Goal: Transaction & Acquisition: Book appointment/travel/reservation

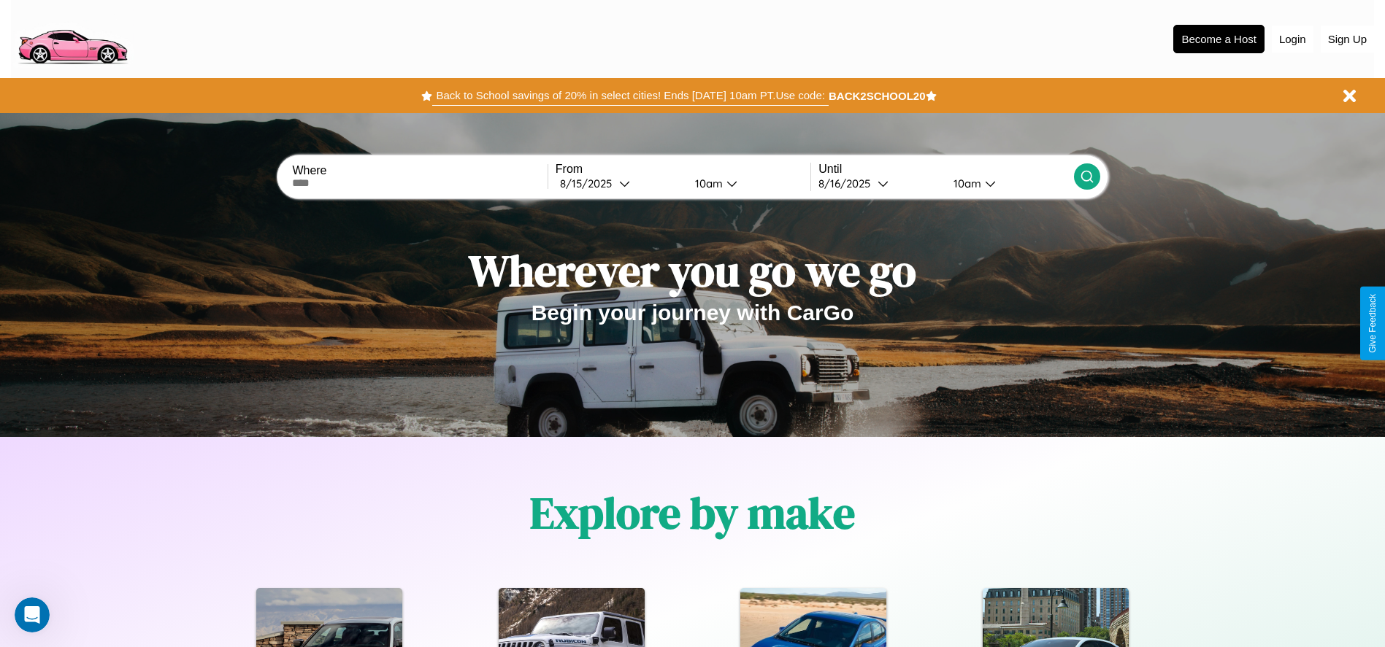
click at [630, 96] on button "Back to School savings of 20% in select cities! Ends 9/1 at 10am PT. Use code:" at bounding box center [630, 95] width 396 height 20
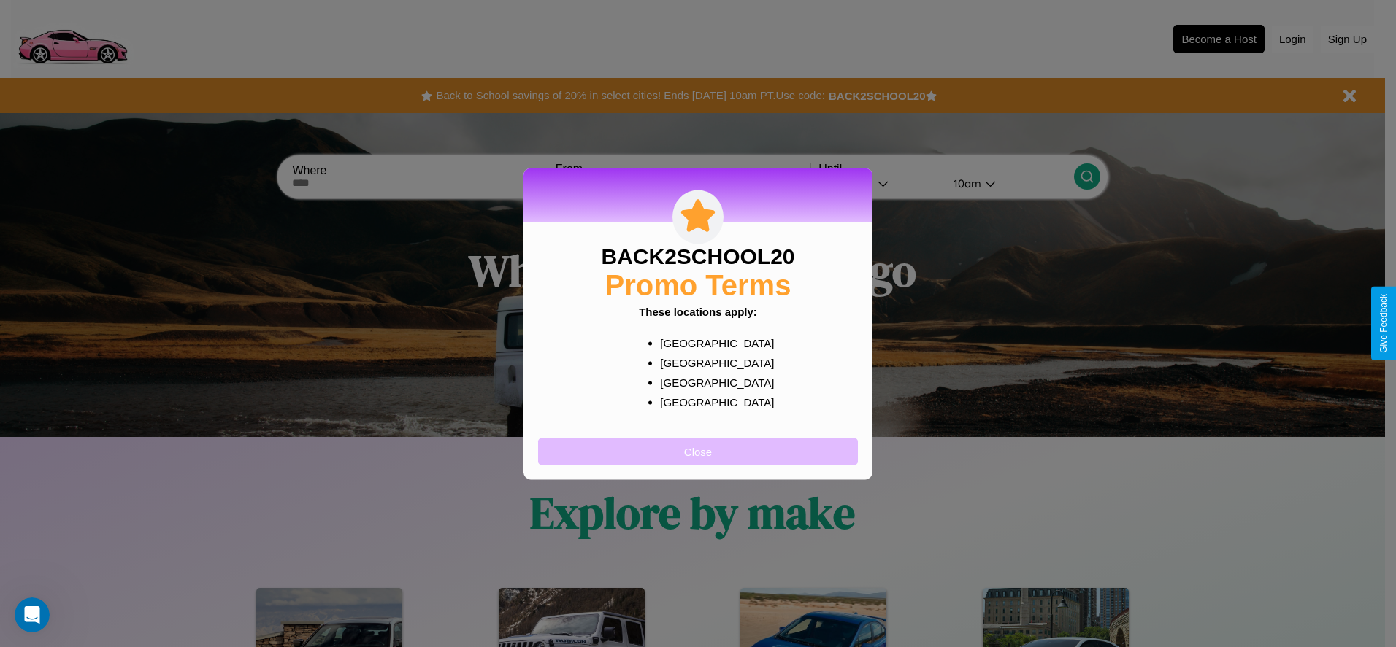
click at [698, 451] on button "Close" at bounding box center [698, 451] width 320 height 27
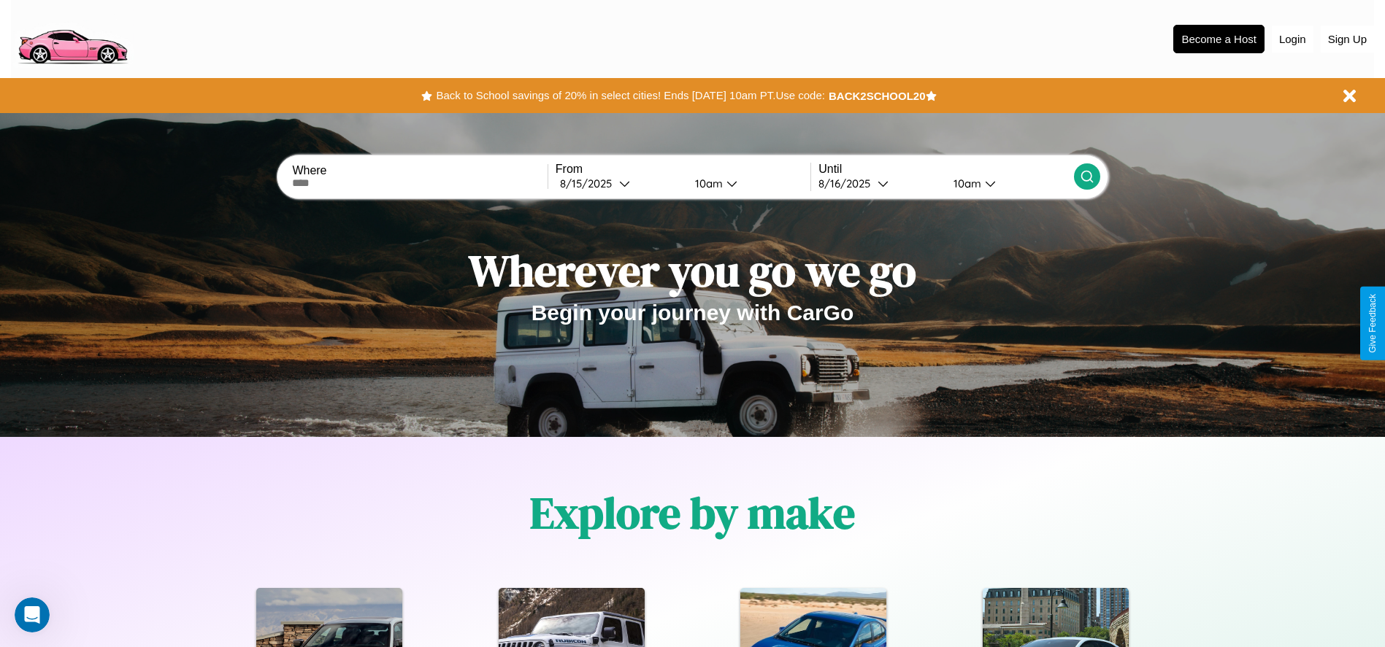
scroll to position [303, 0]
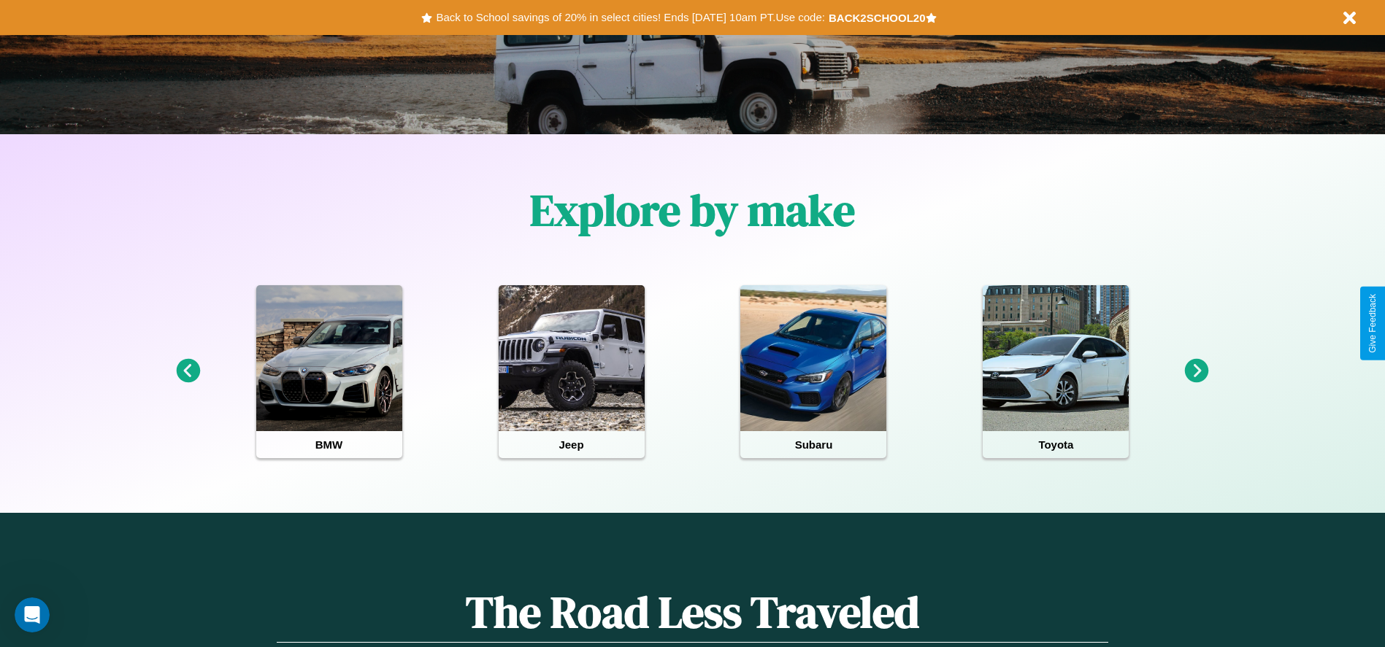
click at [1196, 372] on icon at bounding box center [1197, 371] width 24 height 24
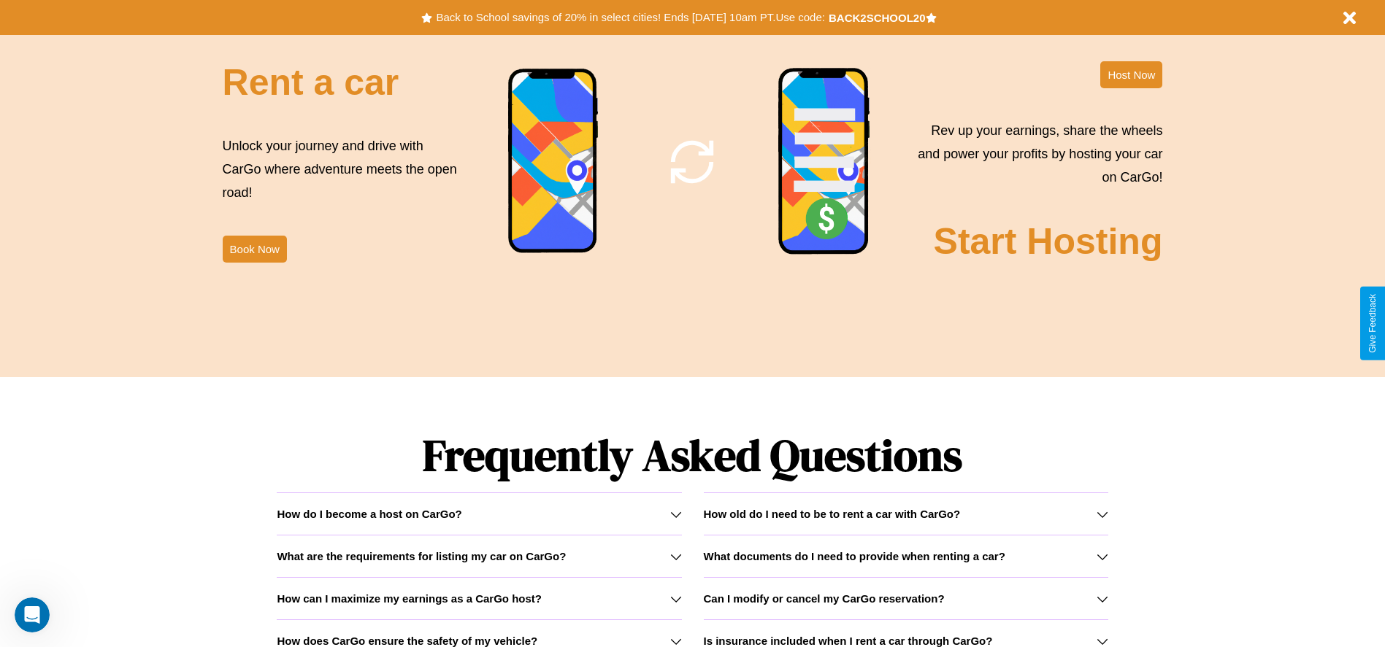
scroll to position [2094, 0]
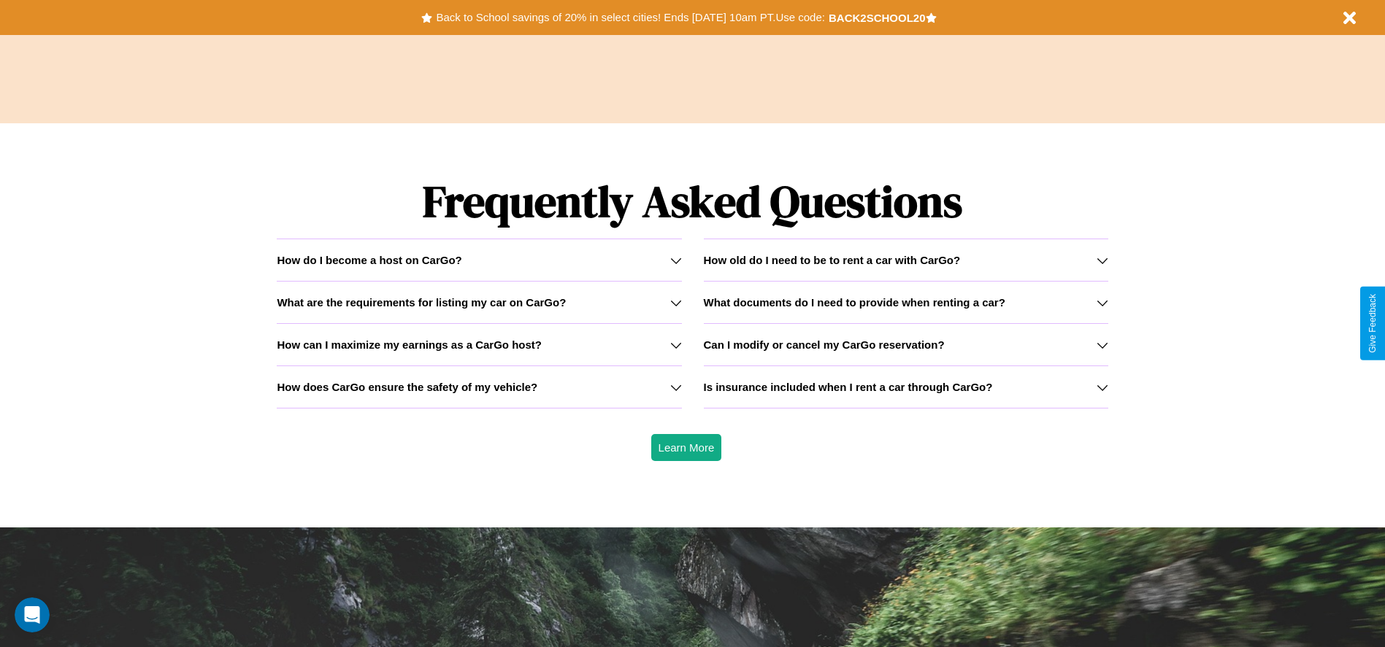
click at [675, 260] on icon at bounding box center [676, 261] width 12 height 12
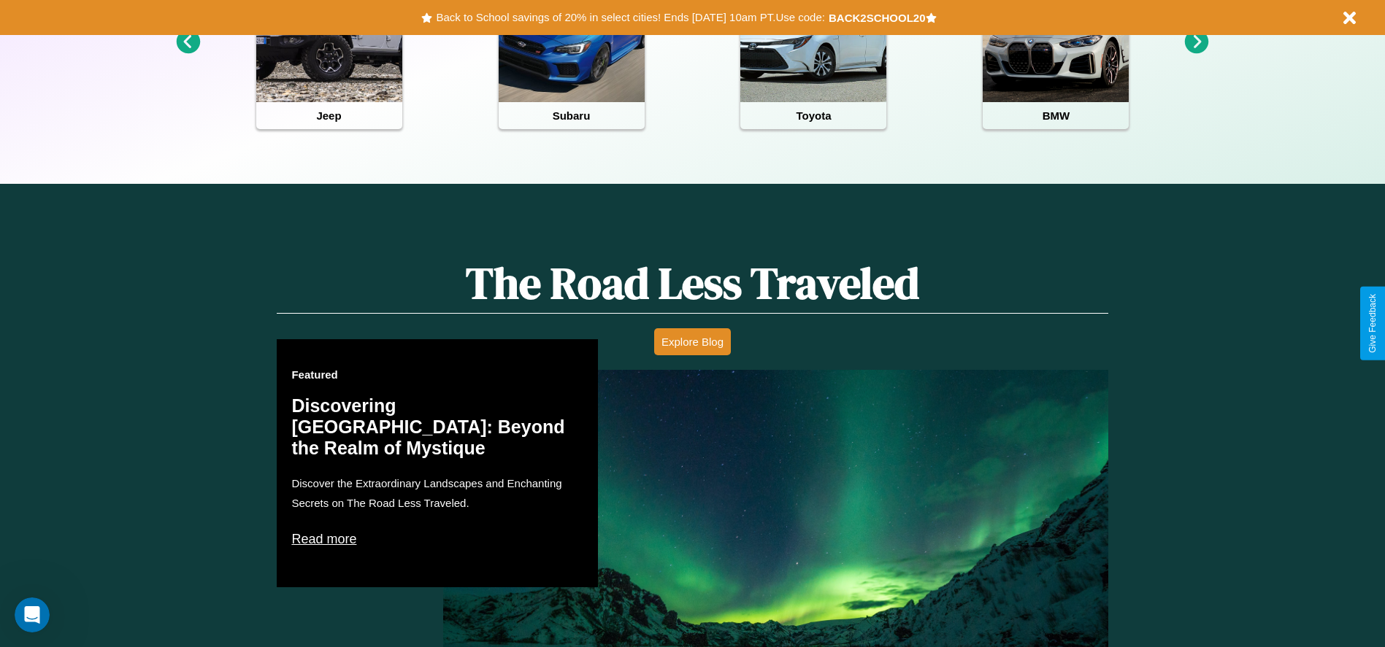
scroll to position [0, 0]
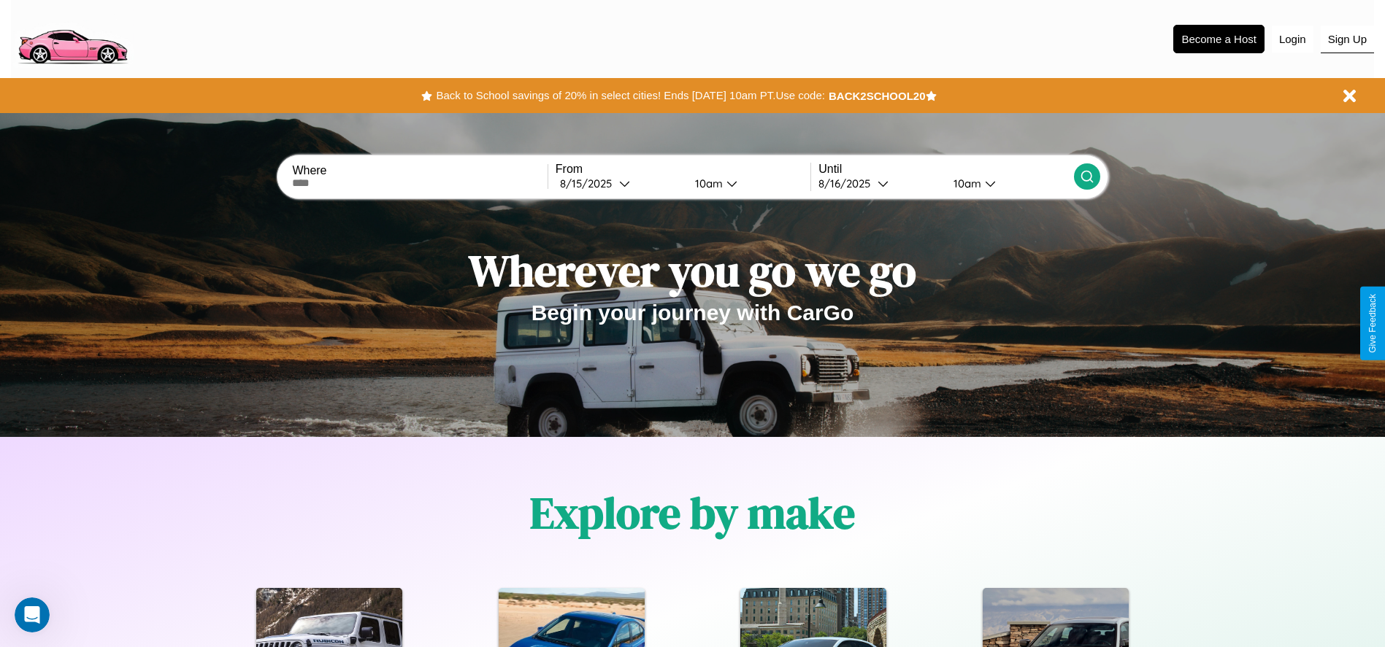
click at [1347, 39] on button "Sign Up" at bounding box center [1346, 40] width 53 height 28
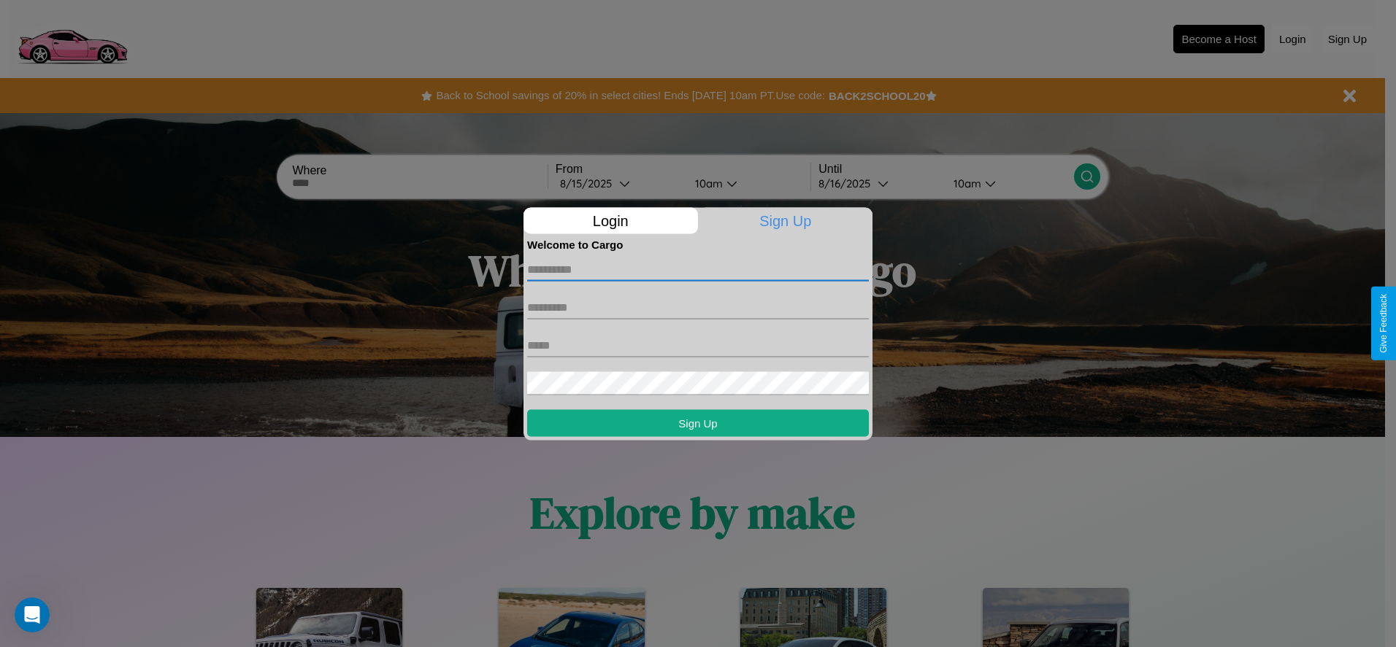
click at [698, 269] on input "text" at bounding box center [698, 269] width 342 height 23
type input "****"
click at [698, 307] on input "text" at bounding box center [698, 307] width 342 height 23
type input "******"
click at [698, 345] on input "text" at bounding box center [698, 345] width 342 height 23
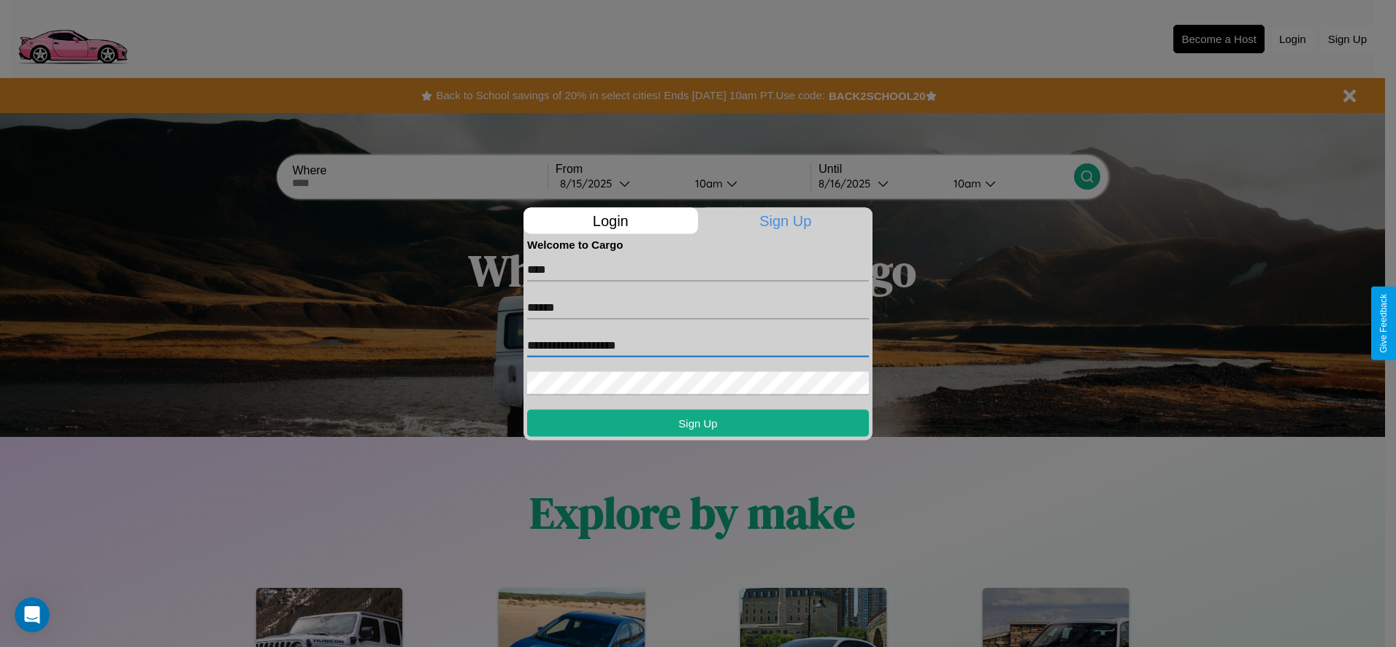
type input "**********"
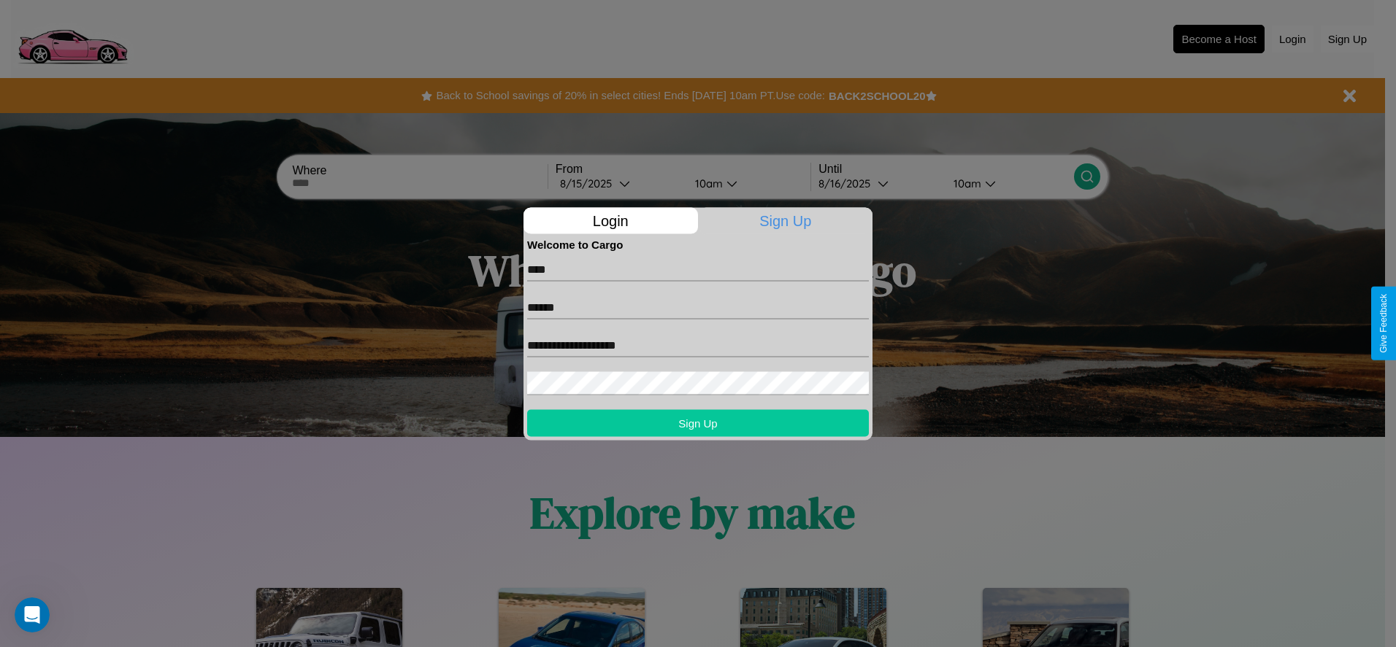
click at [698, 423] on button "Sign Up" at bounding box center [698, 422] width 342 height 27
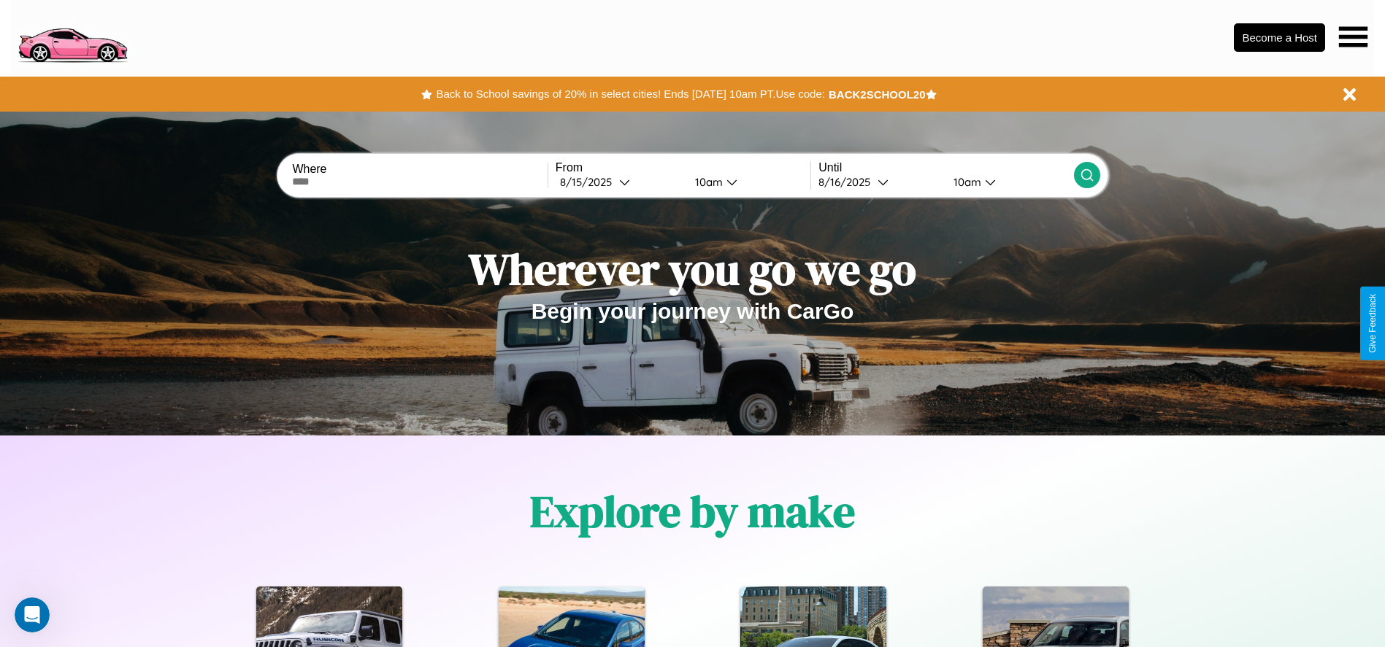
scroll to position [303, 0]
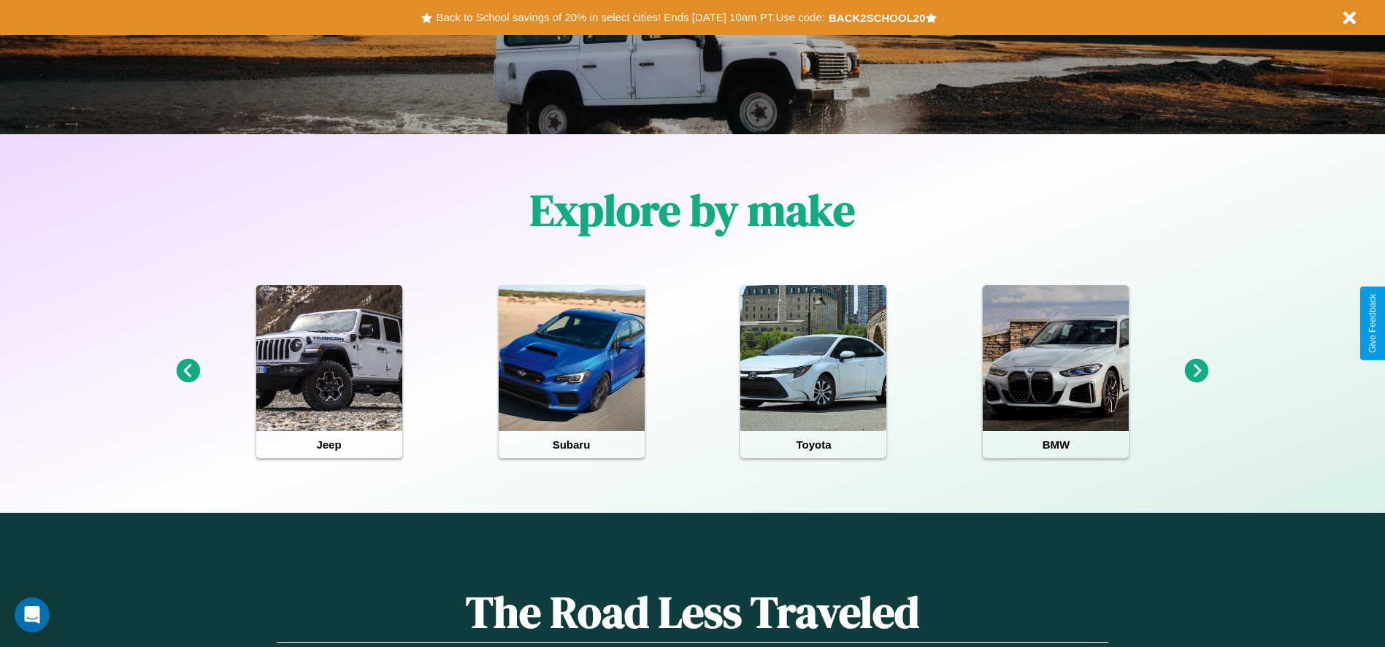
click at [1196, 372] on icon at bounding box center [1197, 371] width 24 height 24
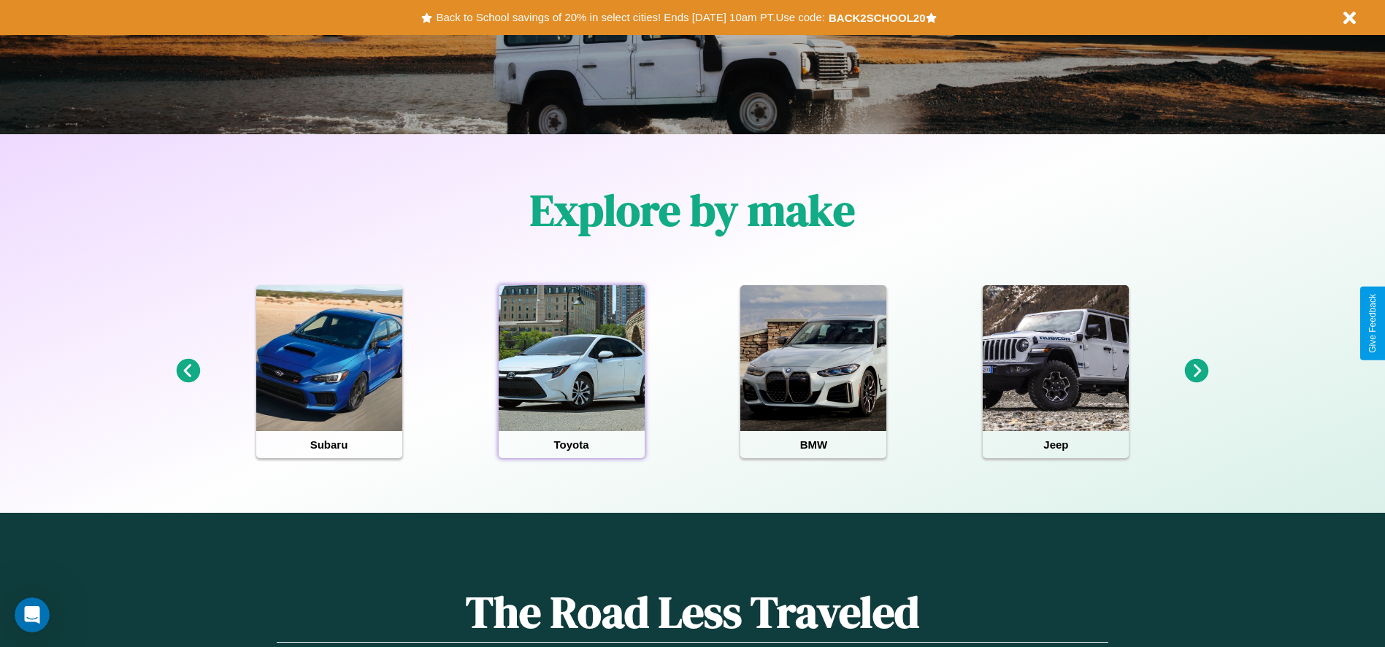
click at [571, 372] on div at bounding box center [571, 358] width 146 height 146
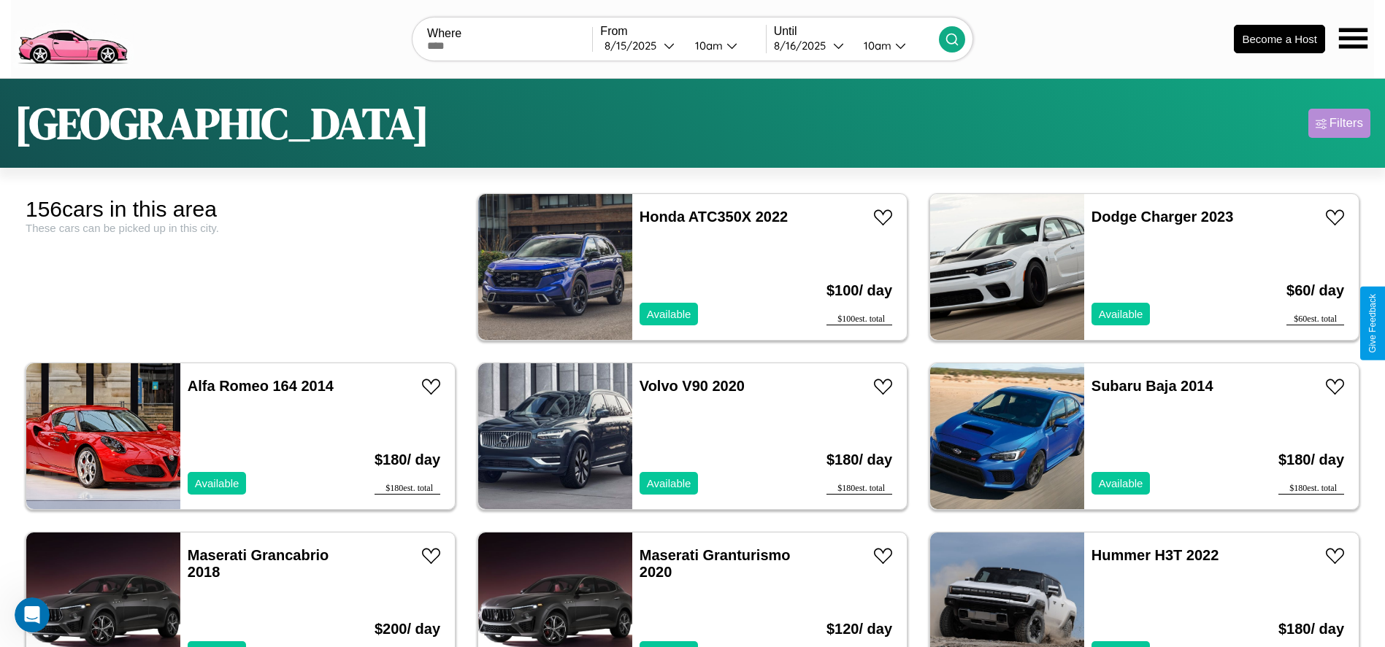
click at [1339, 123] on div "Filters" at bounding box center [1346, 123] width 34 height 15
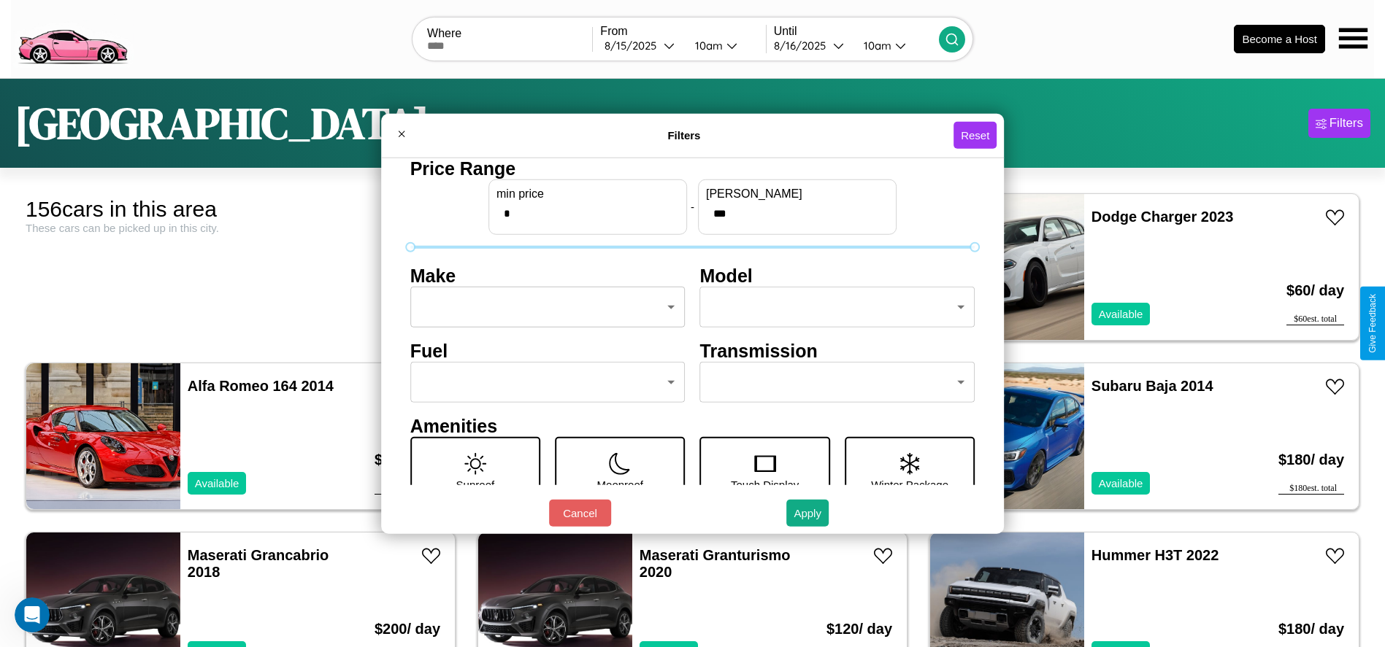
click at [543, 307] on body "CarGo Where From 8 / 15 / 2025 10am Until 8 / 16 / 2025 10am Become a Host Toky…" at bounding box center [692, 369] width 1385 height 738
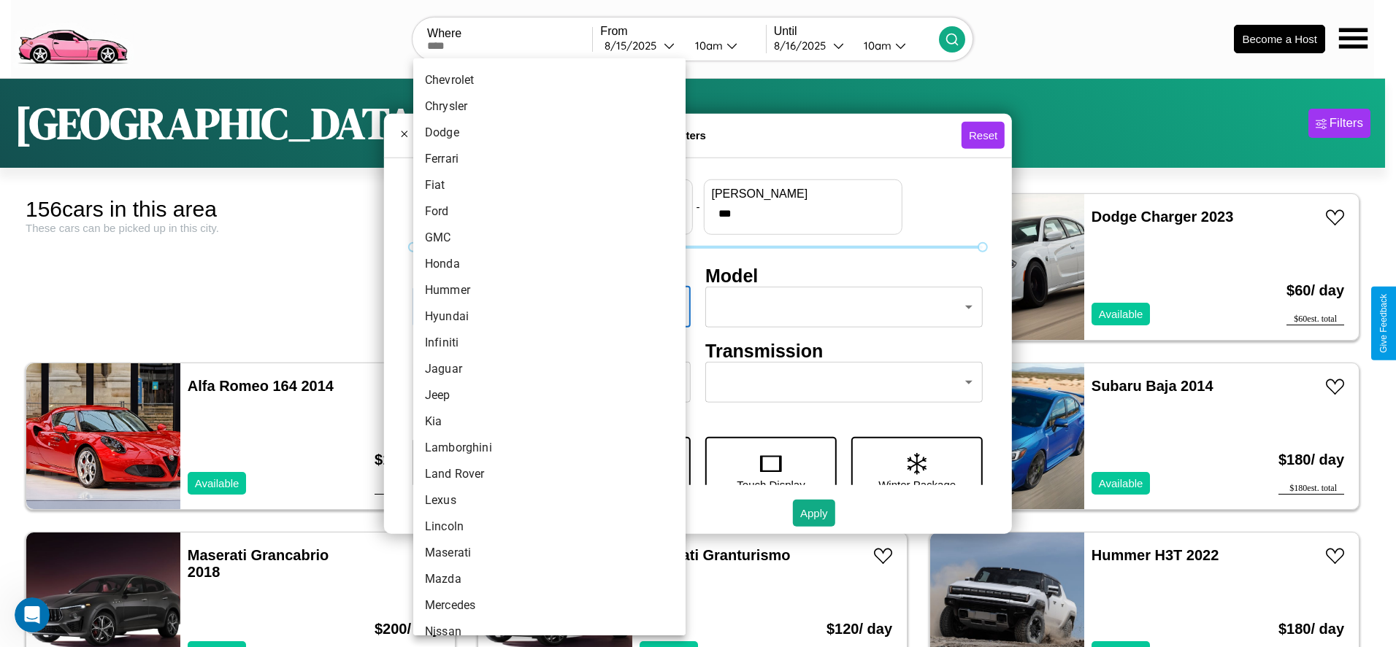
scroll to position [282, 0]
click at [544, 347] on li "Jeep" at bounding box center [549, 347] width 272 height 26
type input "****"
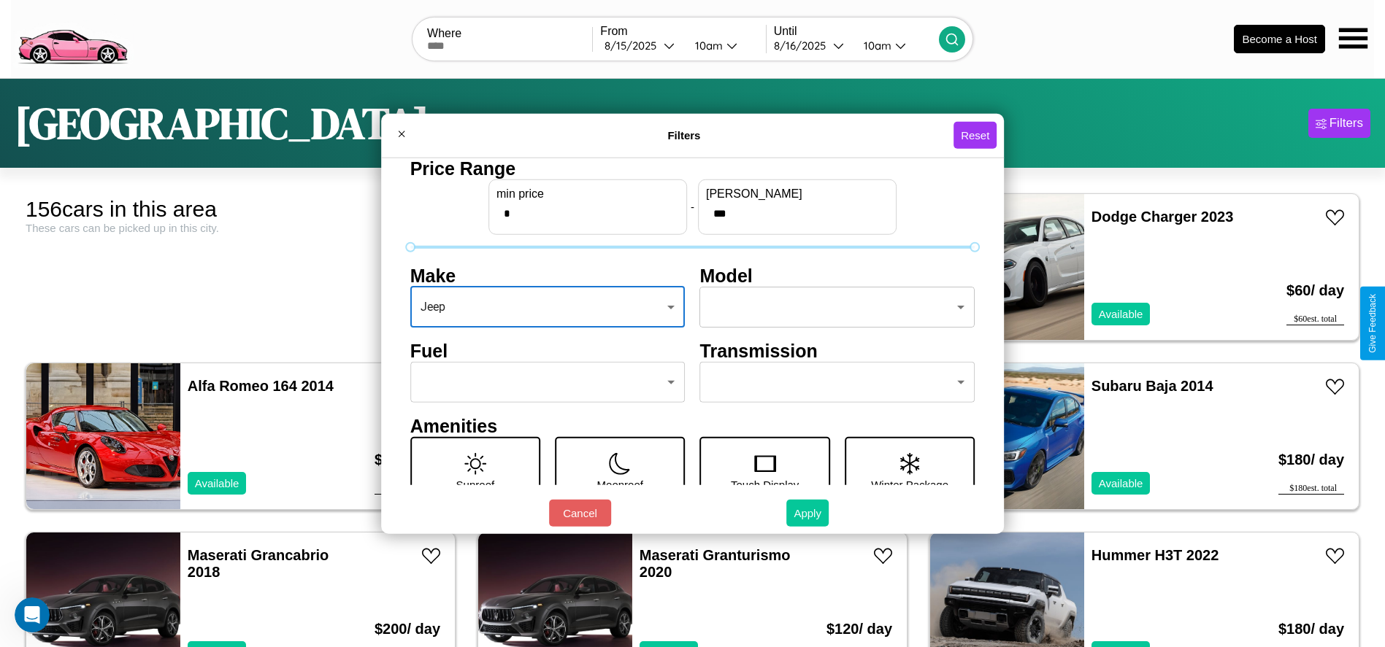
click at [808, 513] on button "Apply" at bounding box center [807, 513] width 42 height 27
